Goal: Task Accomplishment & Management: Manage account settings

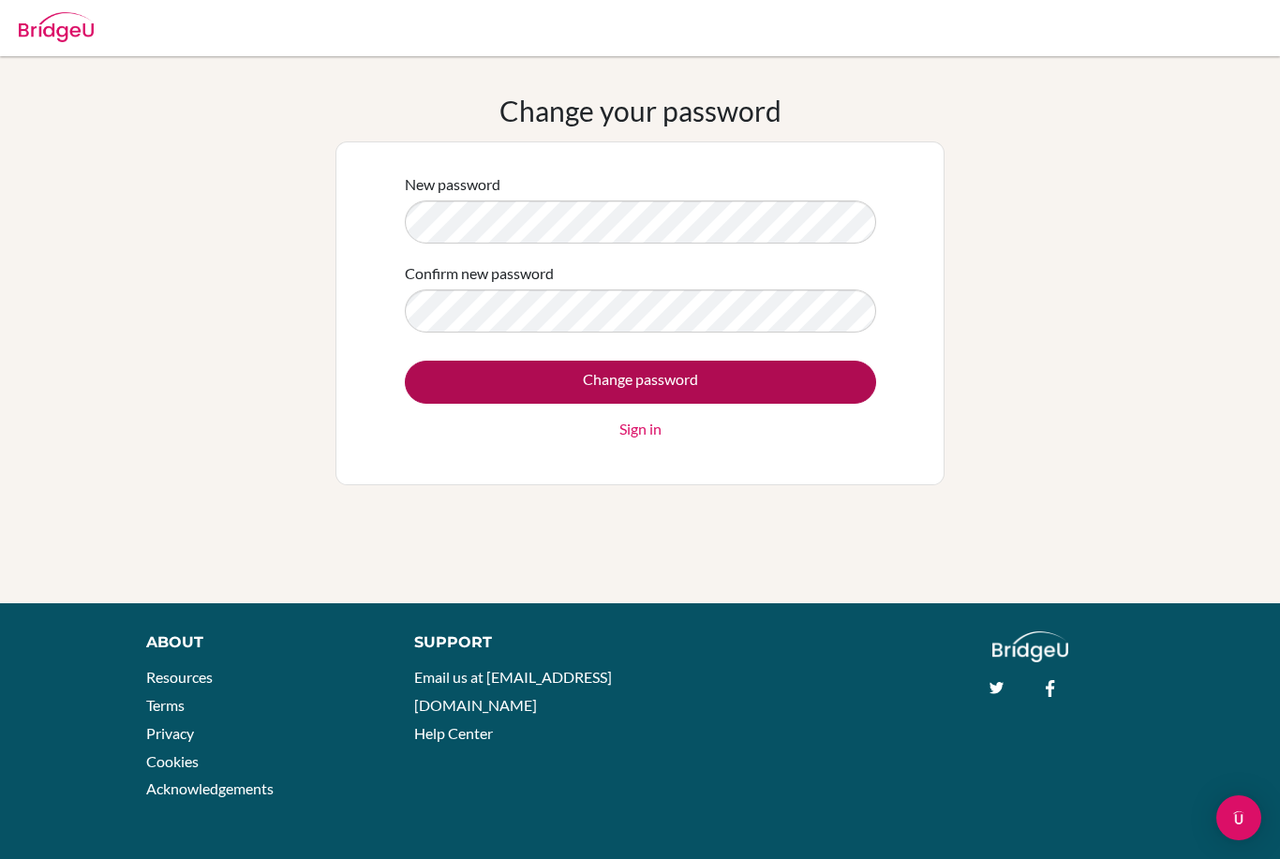
click at [802, 377] on input "Change password" at bounding box center [640, 382] width 471 height 43
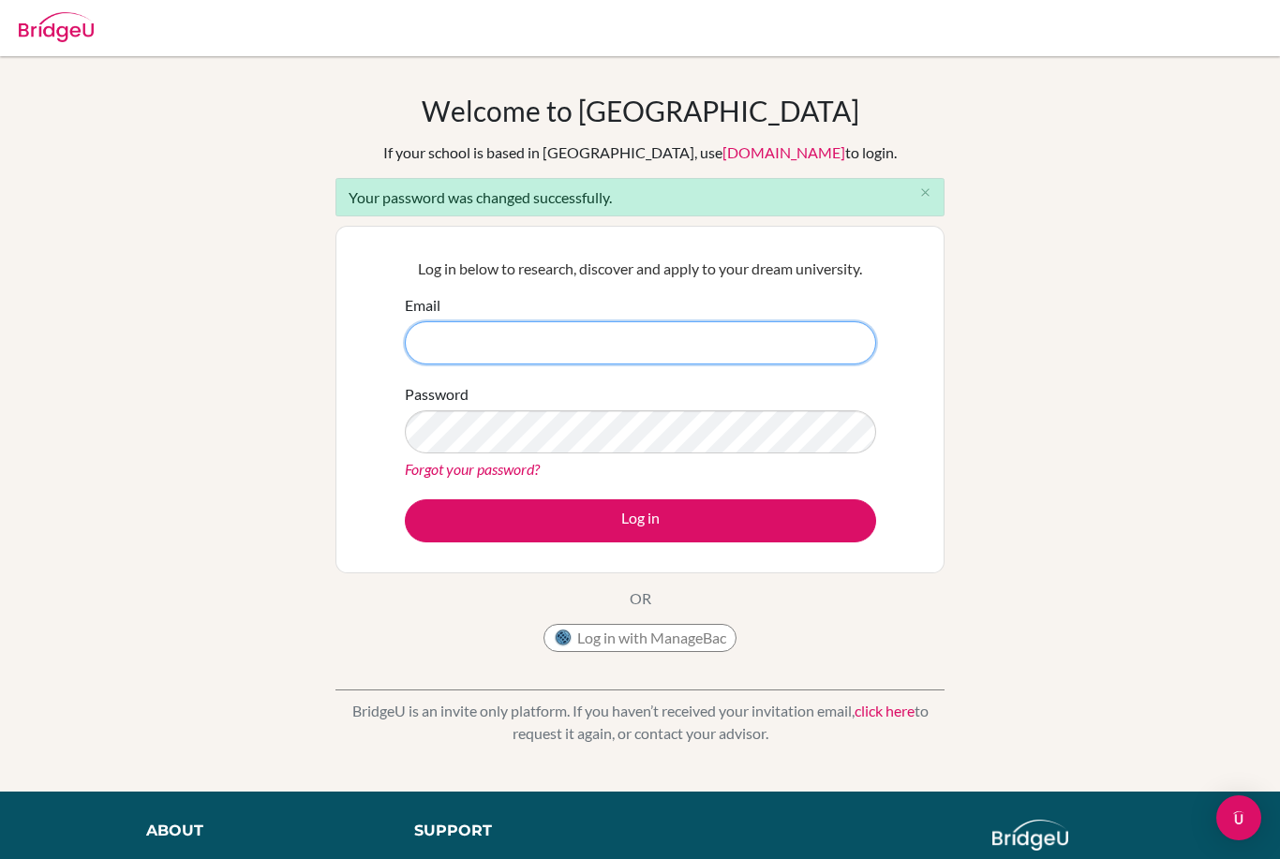
type input "zdMGyiVtsxgi1Lvz1t5H"
click at [640, 520] on button "Log in" at bounding box center [640, 520] width 471 height 43
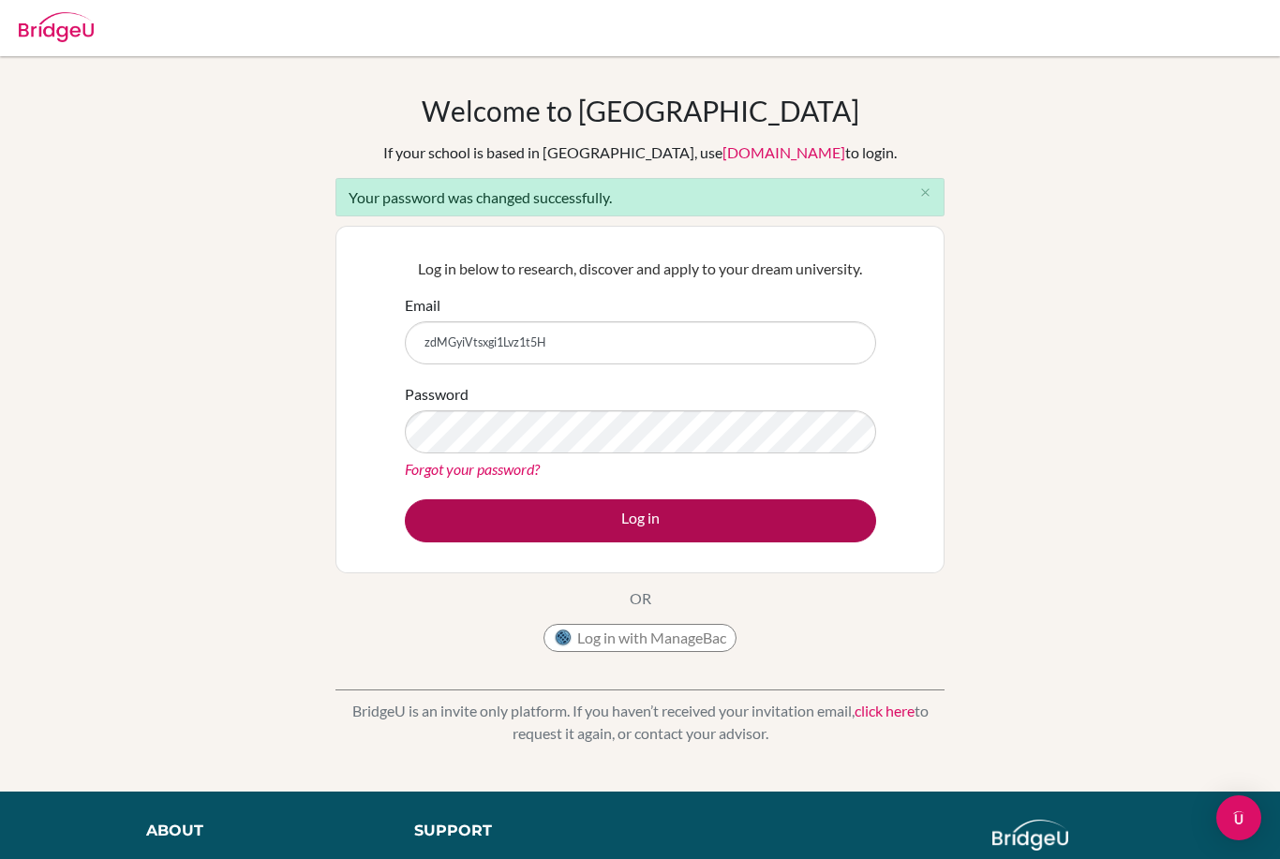
click at [828, 524] on button "Log in" at bounding box center [640, 520] width 471 height 43
click at [710, 516] on button "Log in" at bounding box center [640, 520] width 471 height 43
click at [717, 507] on button "Log in" at bounding box center [640, 520] width 471 height 43
click at [648, 529] on button "Log in" at bounding box center [640, 520] width 471 height 43
type input "elladean"
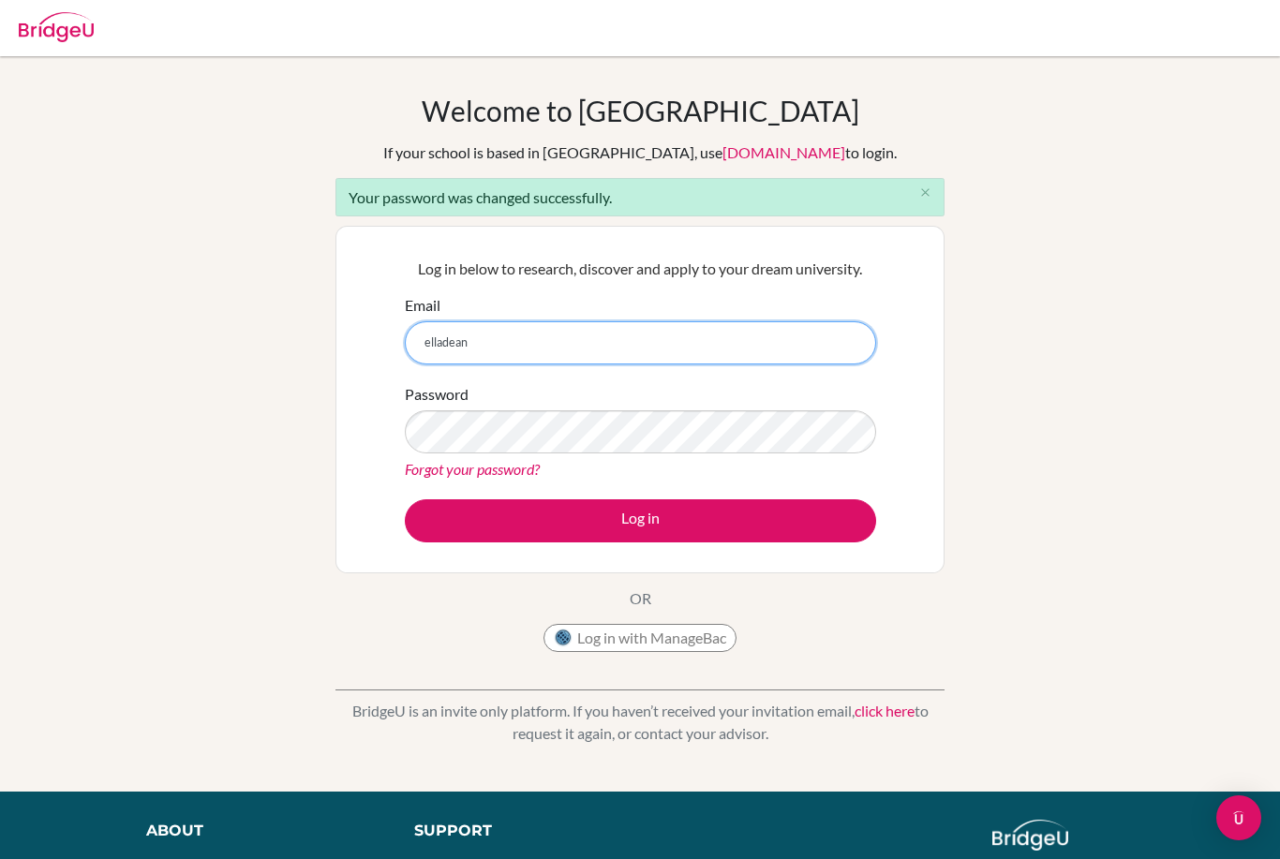
click at [763, 364] on input "elladean" at bounding box center [640, 342] width 471 height 43
click at [781, 347] on input "elladean" at bounding box center [640, 342] width 471 height 43
click at [742, 361] on input "elladean" at bounding box center [640, 342] width 471 height 43
click at [747, 363] on input "elladean" at bounding box center [640, 342] width 471 height 43
click at [668, 344] on input "zdMGyiVtsxgi1Lvz1t5H" at bounding box center [640, 342] width 471 height 43
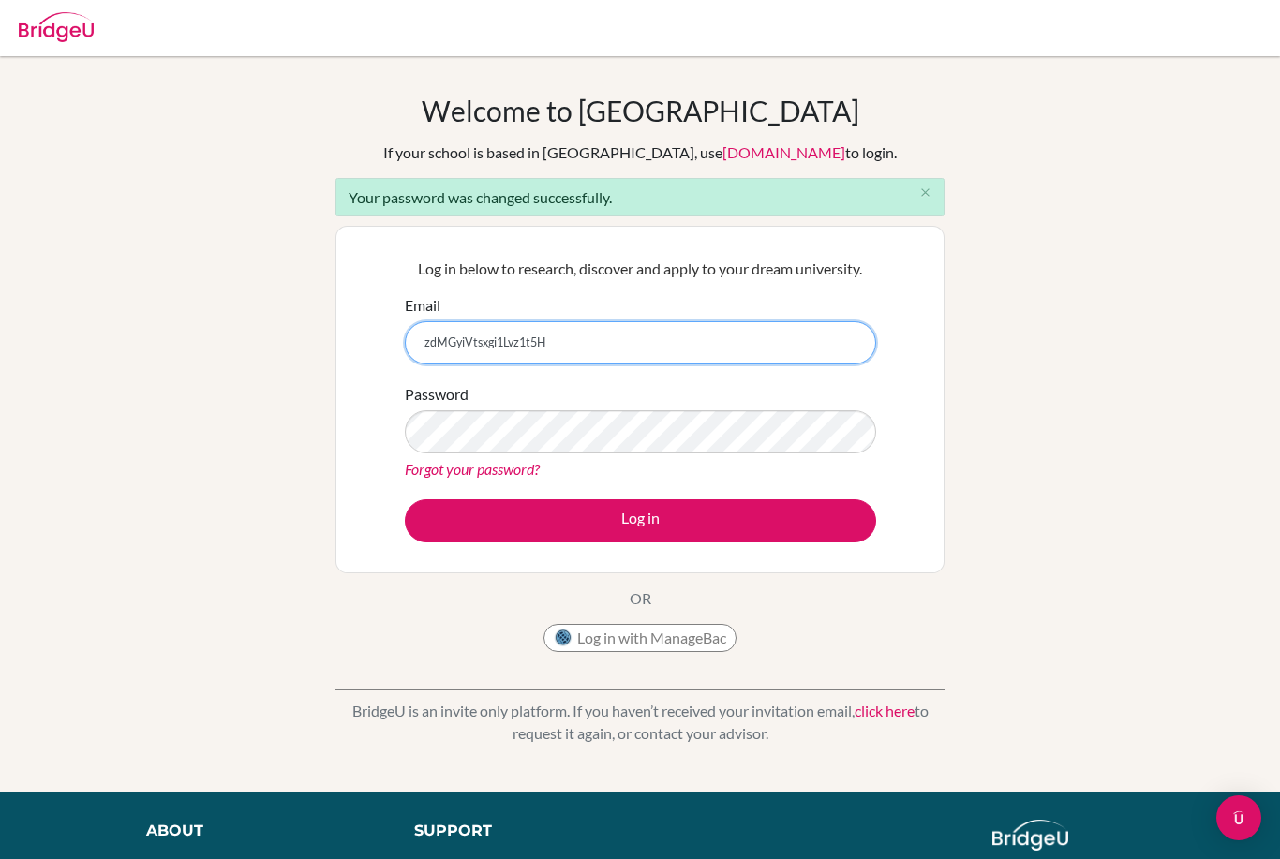
click at [565, 347] on input "zdMGyiVtsxgi1Lvz1t5H" at bounding box center [640, 342] width 471 height 43
click at [572, 355] on input "zdMGyiVtsxgi1Lvz1t5H" at bounding box center [640, 342] width 471 height 43
type input "ellacooper@aismonrovia.org"
click at [609, 487] on form "Email ellacooper@aismonrovia.org Password Forgot your password? Log in" at bounding box center [640, 418] width 471 height 248
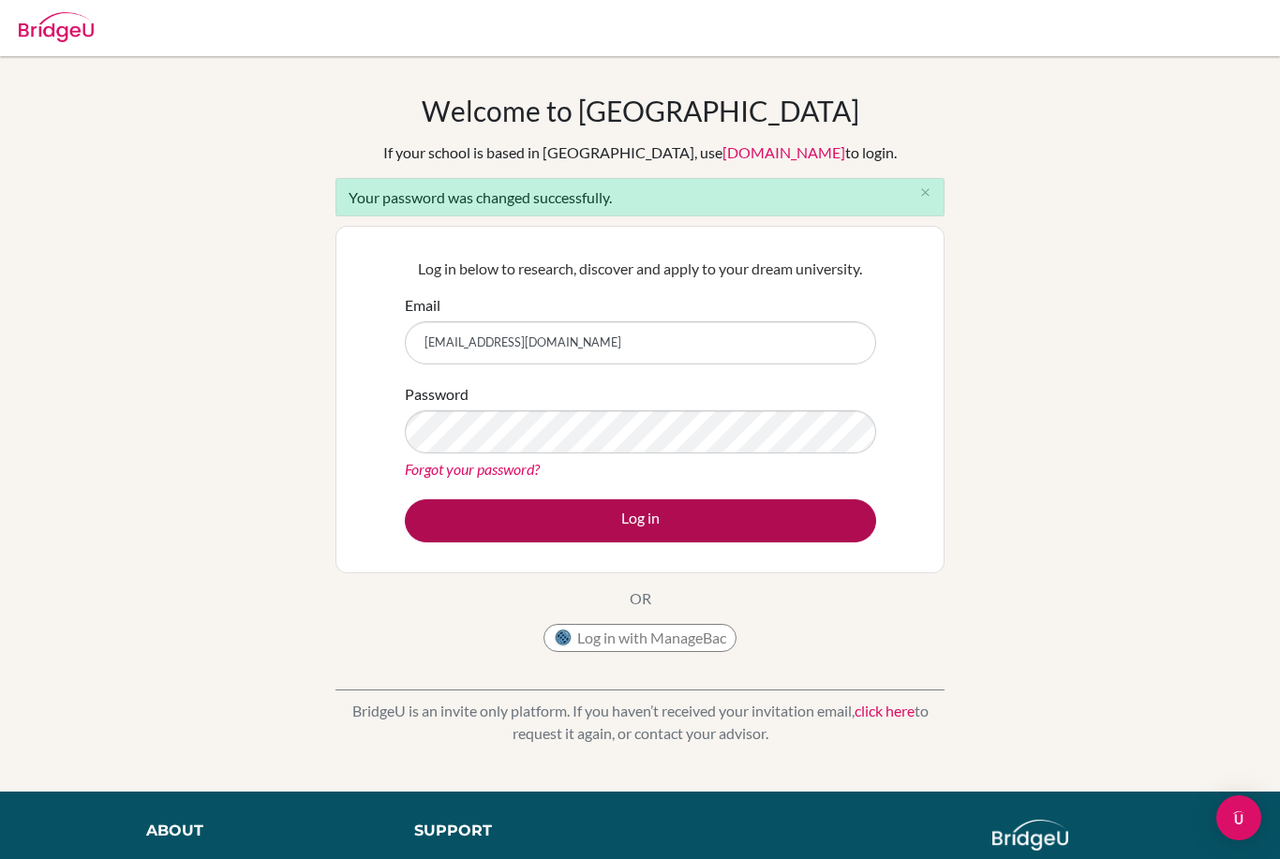
click at [700, 540] on button "Log in" at bounding box center [640, 520] width 471 height 43
